Goal: Task Accomplishment & Management: Use online tool/utility

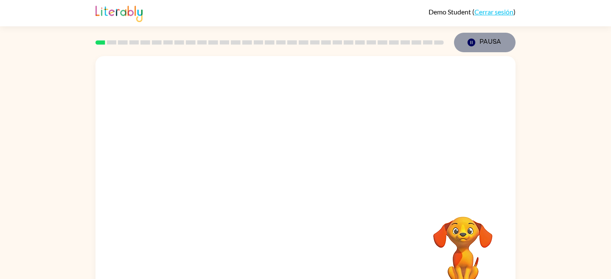
click at [484, 39] on button "Pausa Pausa" at bounding box center [484, 43] width 61 height 20
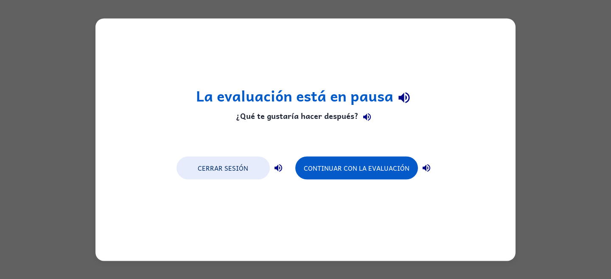
click at [554, 162] on div "La evaluación está en pausa ¿Qué te gustaría hacer después? Cerrar sesión Conti…" at bounding box center [305, 139] width 611 height 279
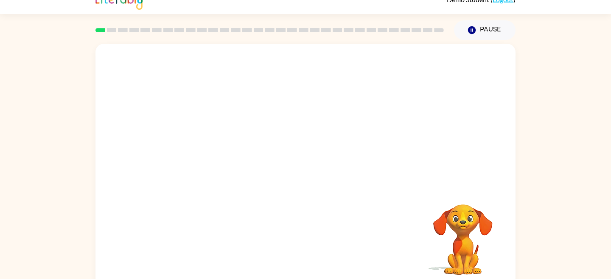
scroll to position [20, 0]
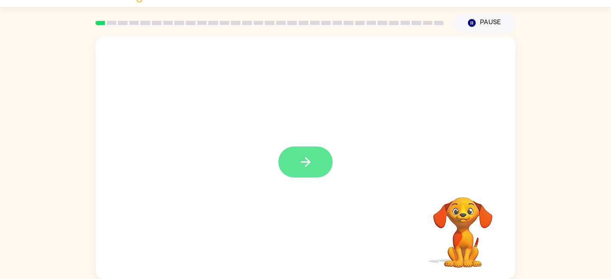
click at [315, 162] on button "button" at bounding box center [305, 161] width 54 height 31
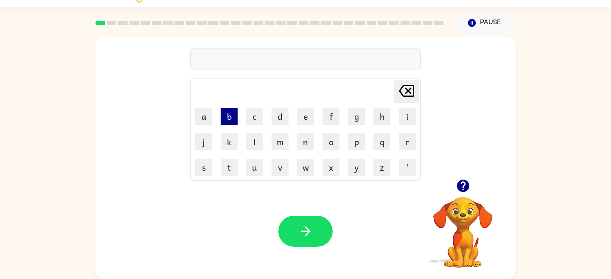
click at [227, 117] on button "b" at bounding box center [229, 116] width 17 height 17
click at [335, 145] on button "o" at bounding box center [330, 141] width 17 height 17
click at [405, 140] on button "r" at bounding box center [407, 141] width 17 height 17
click at [279, 121] on button "d" at bounding box center [279, 116] width 17 height 17
click at [304, 121] on button "e" at bounding box center [305, 116] width 17 height 17
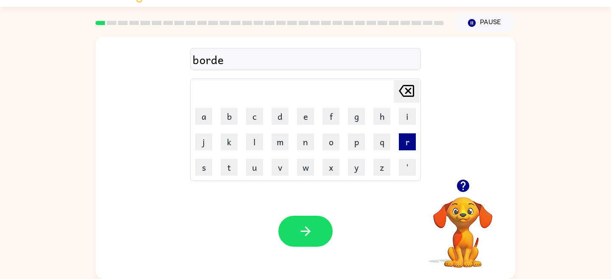
click at [405, 146] on button "r" at bounding box center [407, 141] width 17 height 17
click at [225, 60] on div "border" at bounding box center [306, 59] width 226 height 18
click at [217, 61] on div "border" at bounding box center [306, 59] width 226 height 18
click at [197, 61] on div "border" at bounding box center [306, 59] width 226 height 18
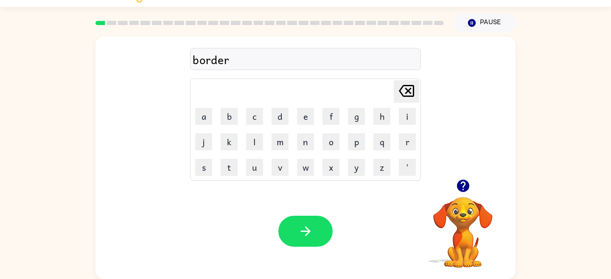
click at [221, 61] on div "border" at bounding box center [306, 59] width 226 height 18
click at [242, 60] on div "border" at bounding box center [306, 59] width 226 height 18
click at [404, 88] on icon "[PERSON_NAME] last character input" at bounding box center [406, 91] width 20 height 20
type button "delete"
click at [404, 88] on icon "[PERSON_NAME] last character input" at bounding box center [406, 91] width 20 height 20
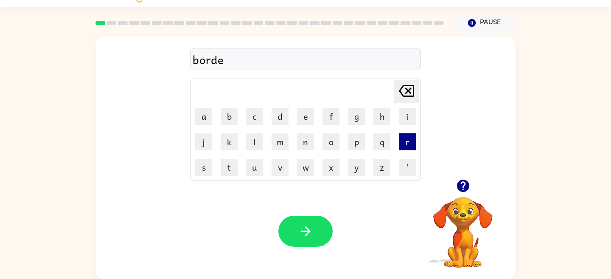
click at [409, 138] on button "r" at bounding box center [407, 141] width 17 height 17
click at [397, 89] on icon "[PERSON_NAME] last character input" at bounding box center [406, 91] width 20 height 20
click at [410, 87] on icon at bounding box center [406, 91] width 15 height 12
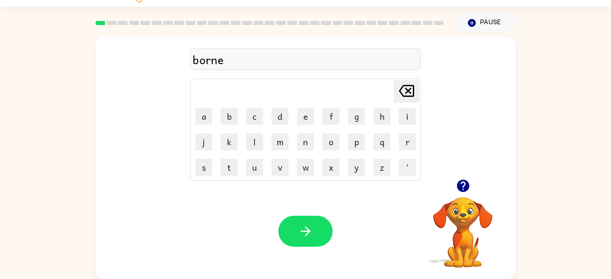
click at [410, 87] on icon at bounding box center [406, 91] width 15 height 12
click at [299, 240] on button "button" at bounding box center [305, 230] width 54 height 31
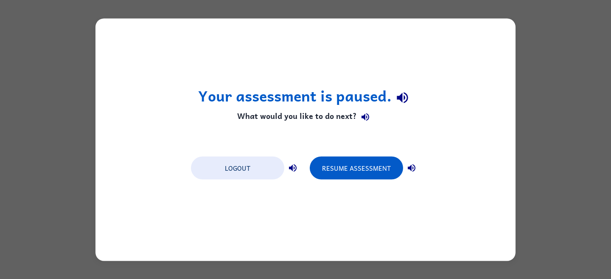
scroll to position [0, 0]
